Goal: Information Seeking & Learning: Learn about a topic

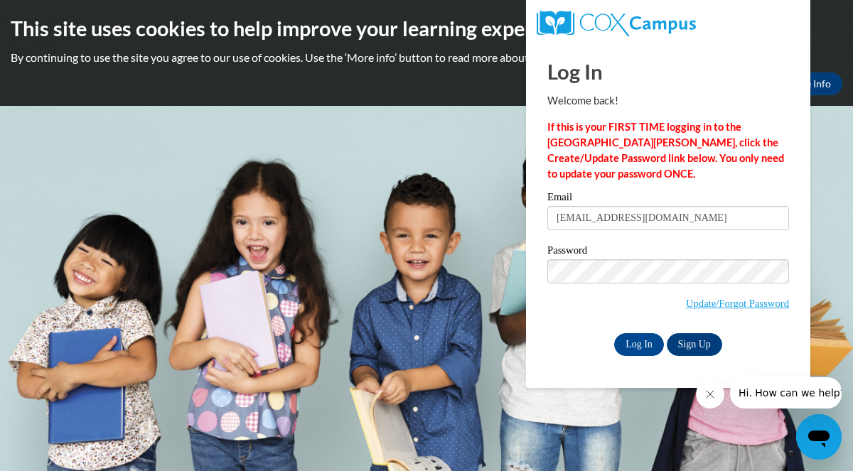
type input "E030377@muscogee.k12.ga.us"
click at [624, 345] on input "Log In" at bounding box center [639, 344] width 50 height 23
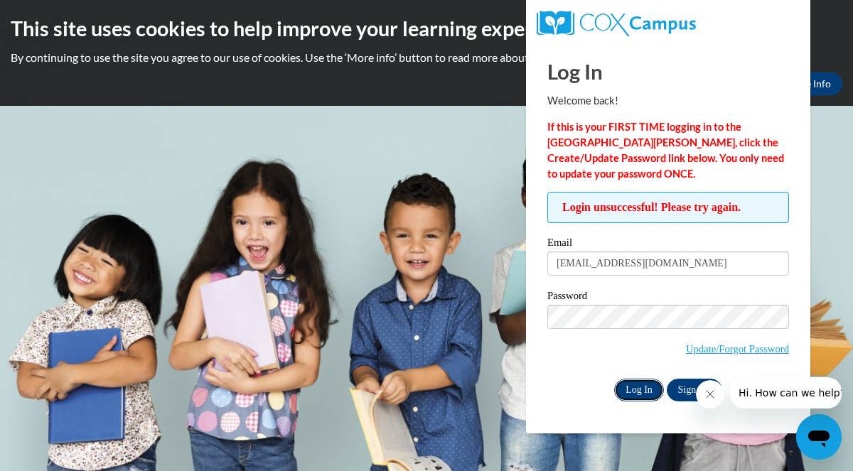
click at [645, 388] on input "Log In" at bounding box center [639, 390] width 50 height 23
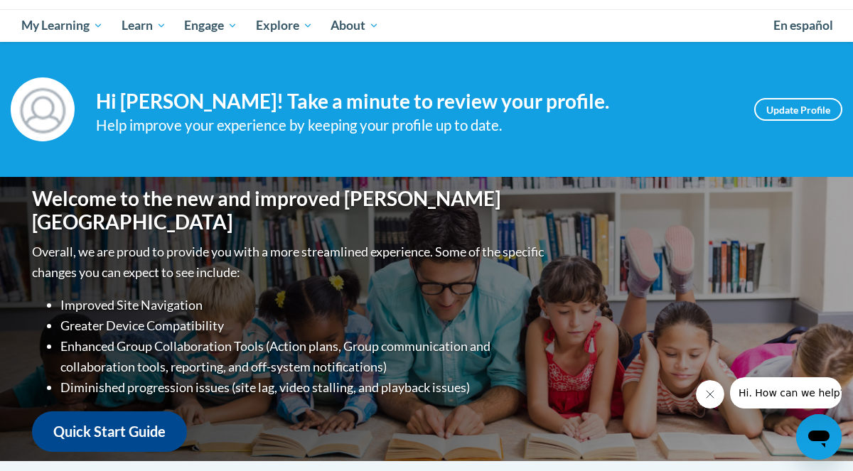
scroll to position [567, 0]
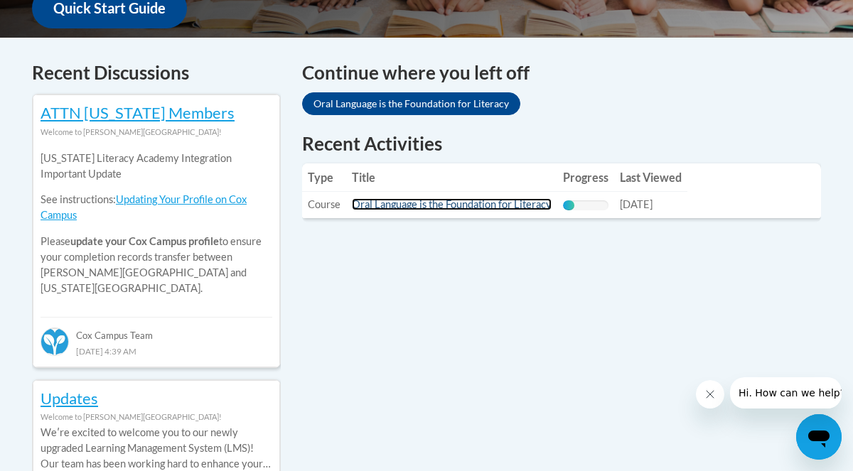
click at [441, 204] on link "Oral Language is the Foundation for Literacy" at bounding box center [452, 204] width 200 height 12
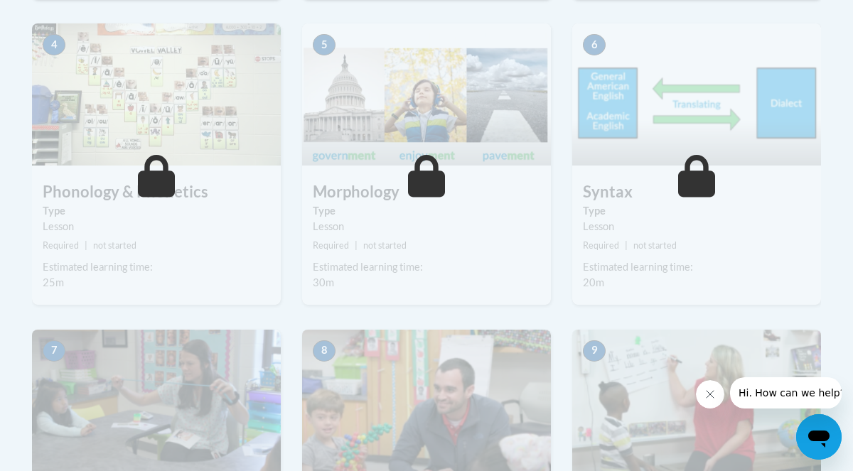
scroll to position [703, 0]
